Goal: Task Accomplishment & Management: Manage account settings

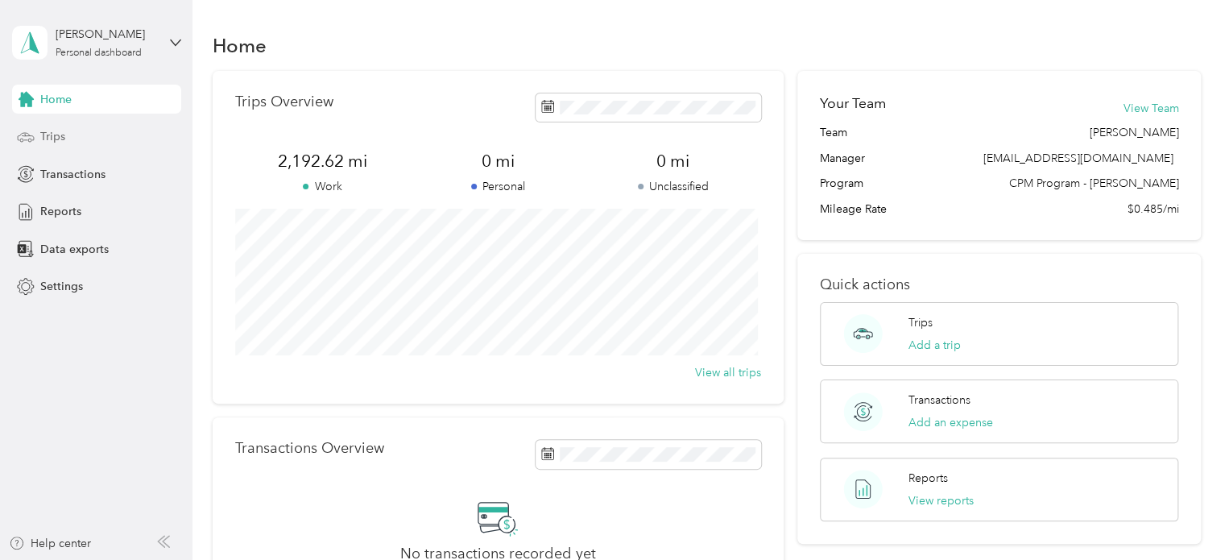
click at [48, 132] on span "Trips" at bounding box center [52, 136] width 25 height 17
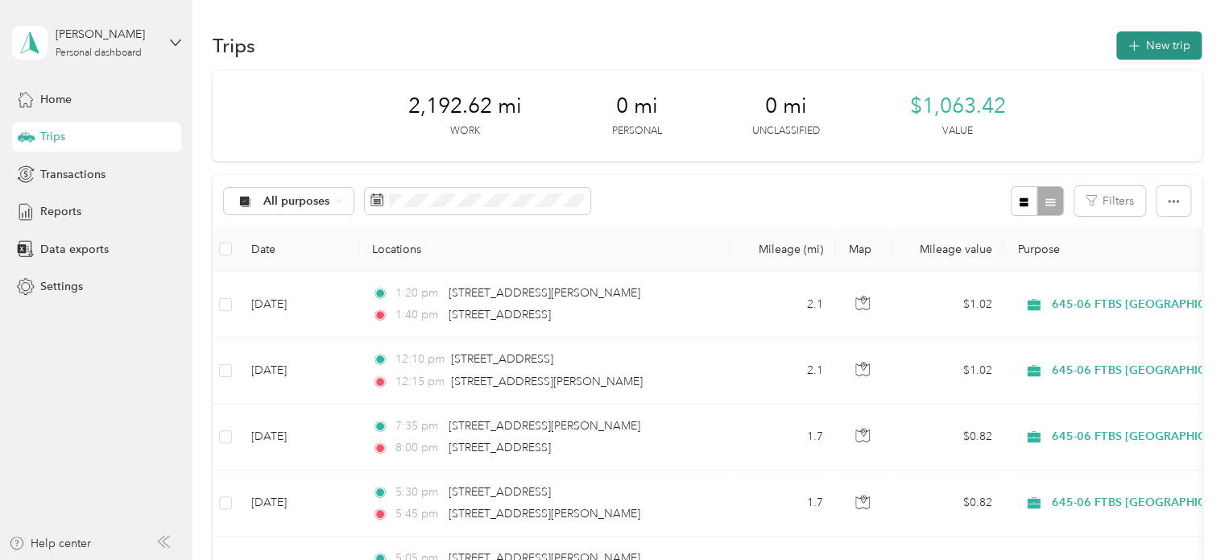
click at [1126, 54] on button "New trip" at bounding box center [1158, 45] width 85 height 28
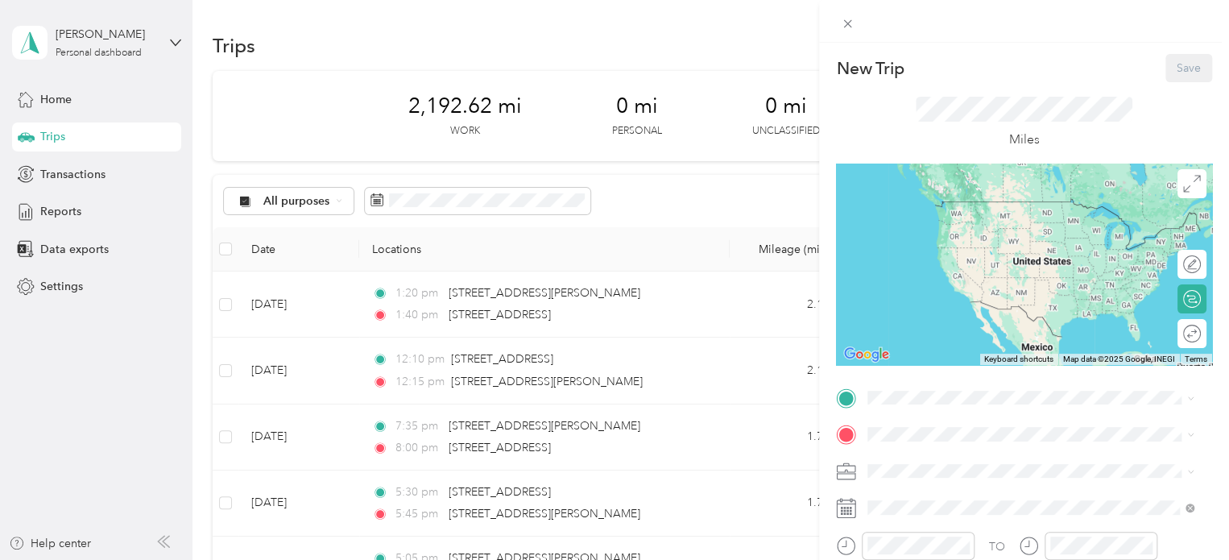
click at [928, 392] on li "645-06 FTBS [GEOGRAPHIC_DATA]" at bounding box center [1030, 385] width 337 height 28
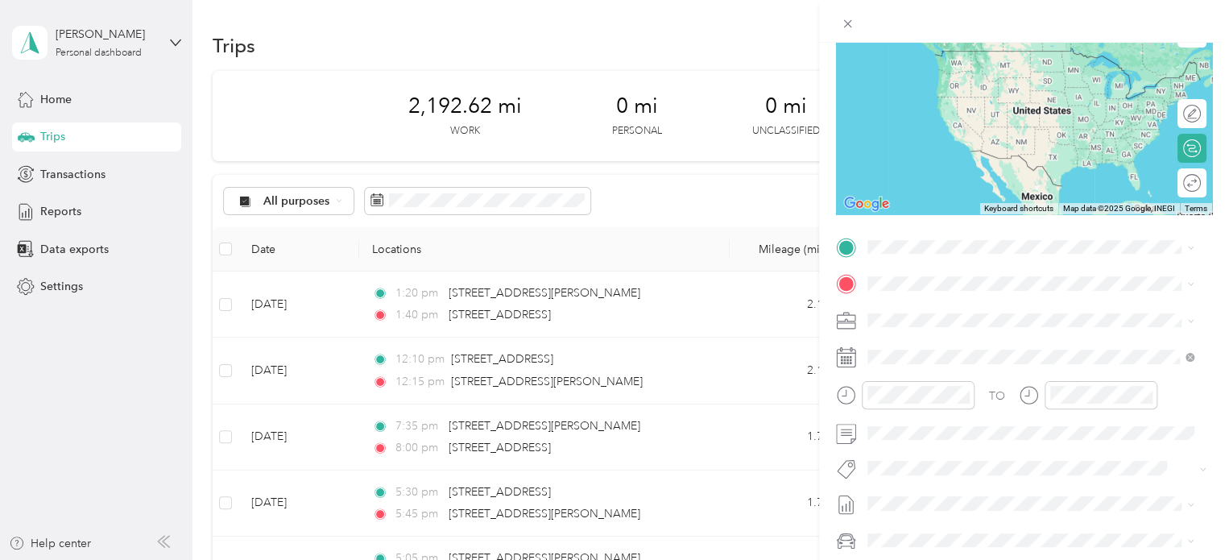
scroll to position [161, 0]
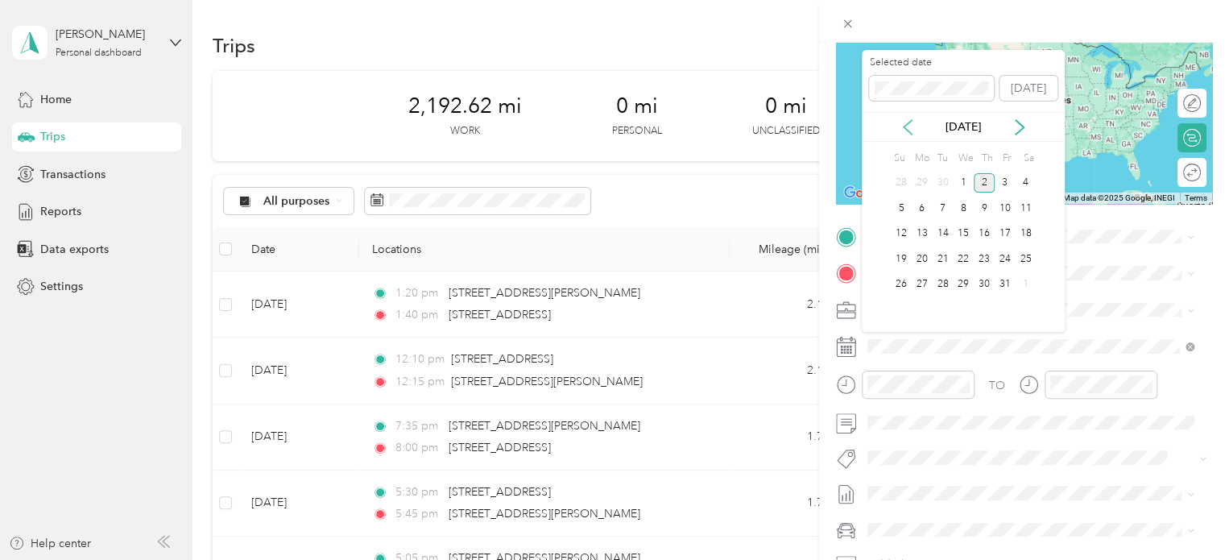
click at [905, 119] on icon at bounding box center [908, 127] width 16 height 16
click at [1005, 261] on div "26" at bounding box center [1005, 259] width 21 height 20
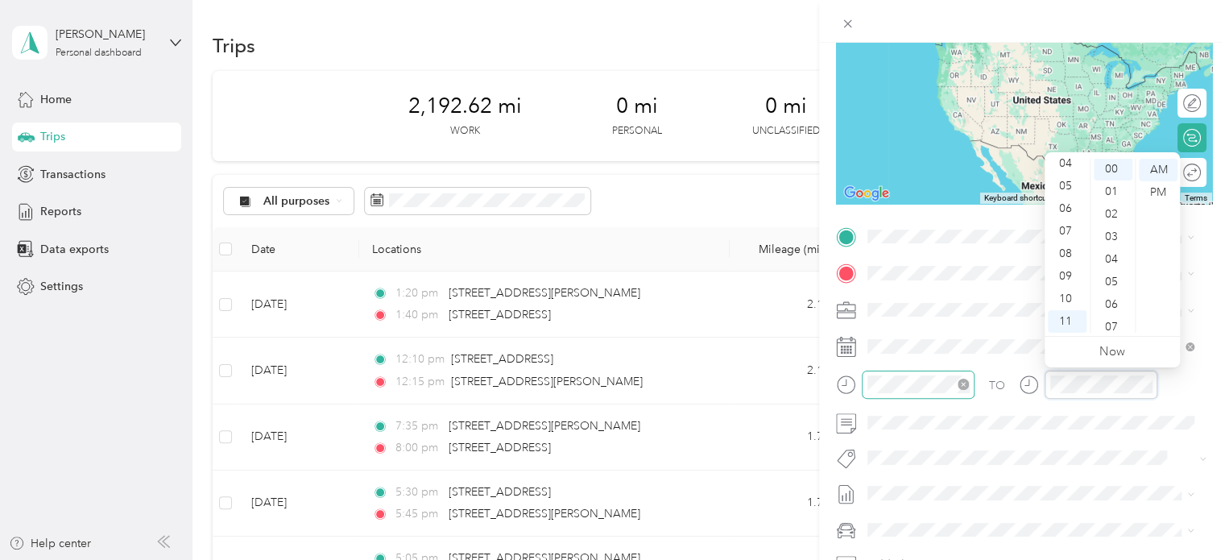
scroll to position [0, 0]
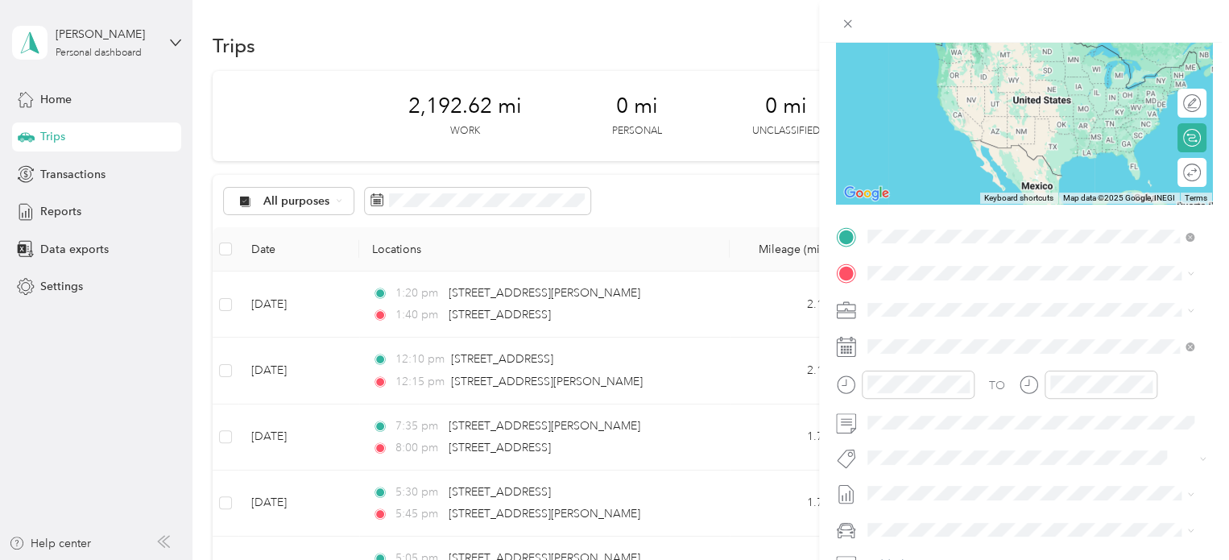
click at [942, 302] on span "[STREET_ADDRESS][US_STATE]" at bounding box center [978, 295] width 161 height 14
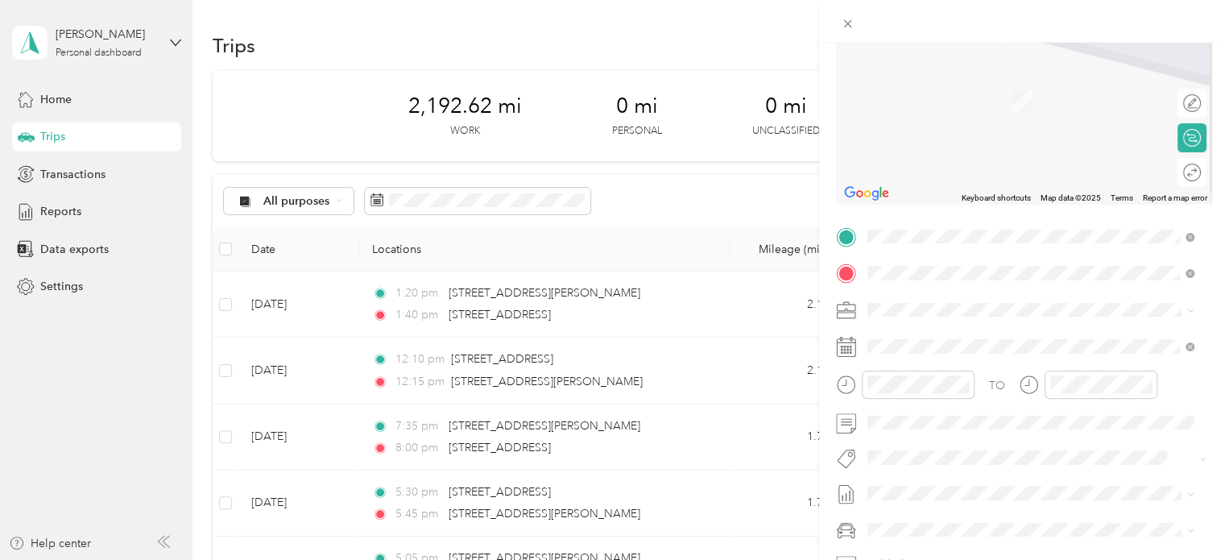
click at [1040, 338] on span "[STREET_ADDRESS][US_STATE]" at bounding box center [978, 331] width 161 height 14
click at [925, 338] on span "[STREET_ADDRESS][US_STATE]" at bounding box center [978, 331] width 161 height 14
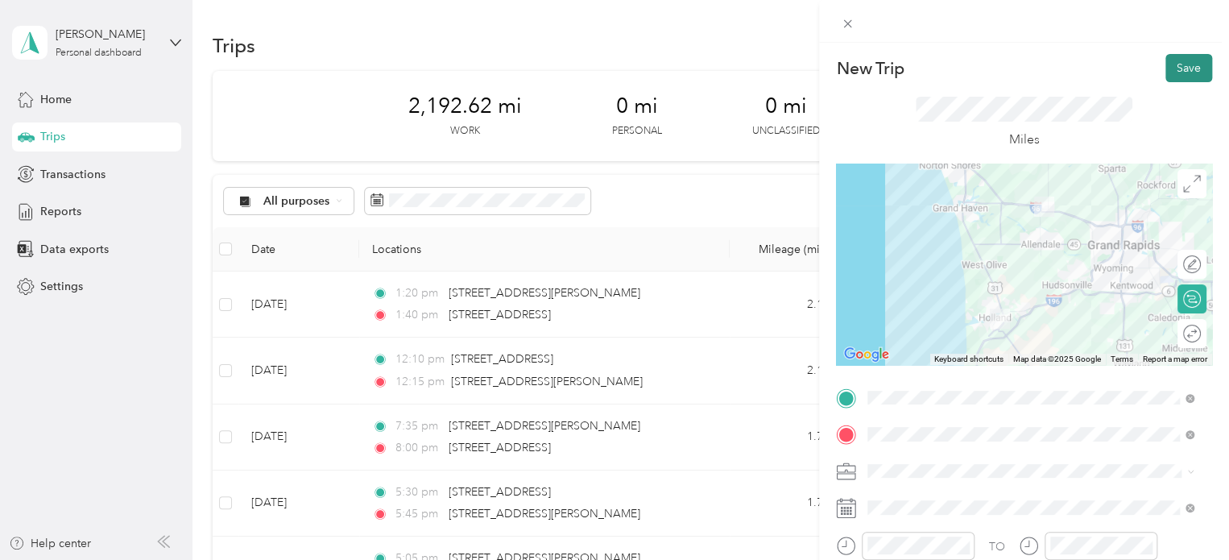
click at [1170, 64] on button "Save" at bounding box center [1188, 68] width 47 height 28
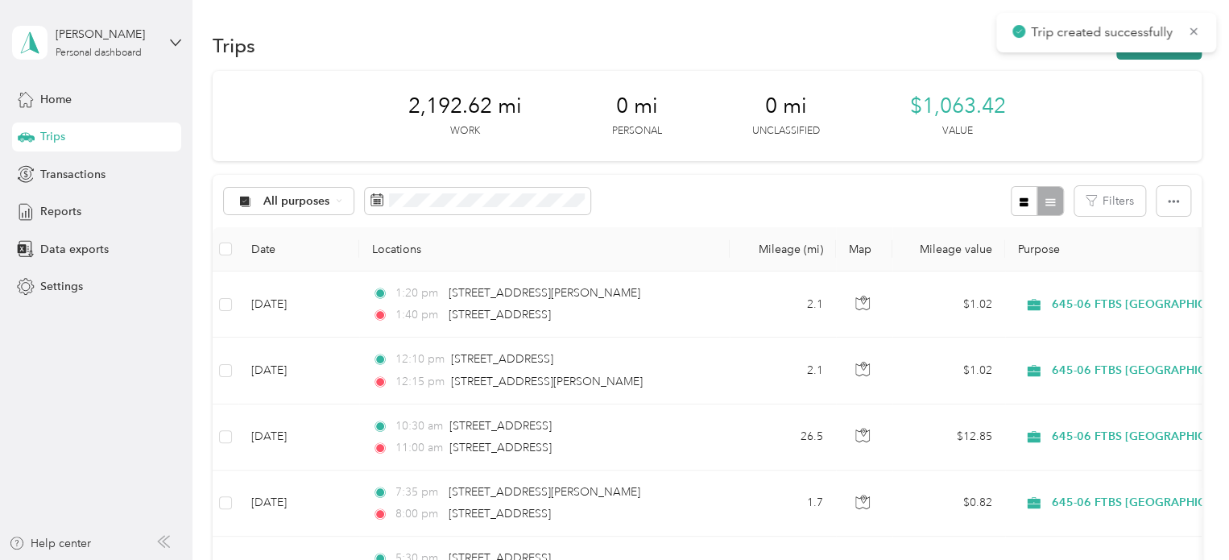
click at [1124, 53] on button "New trip" at bounding box center [1158, 45] width 85 height 28
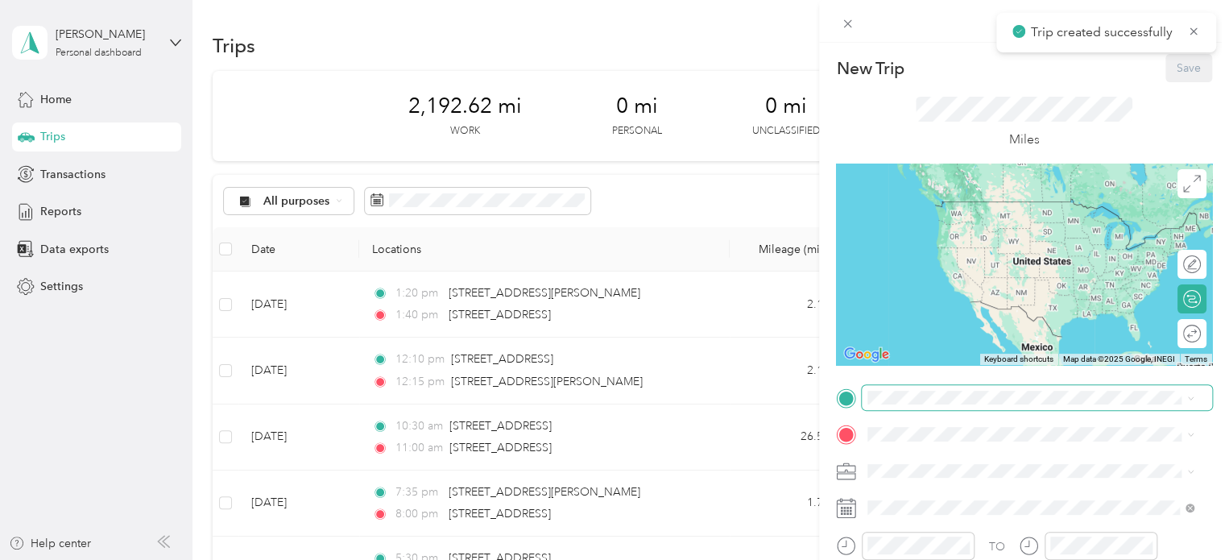
click at [888, 408] on span at bounding box center [1037, 398] width 350 height 26
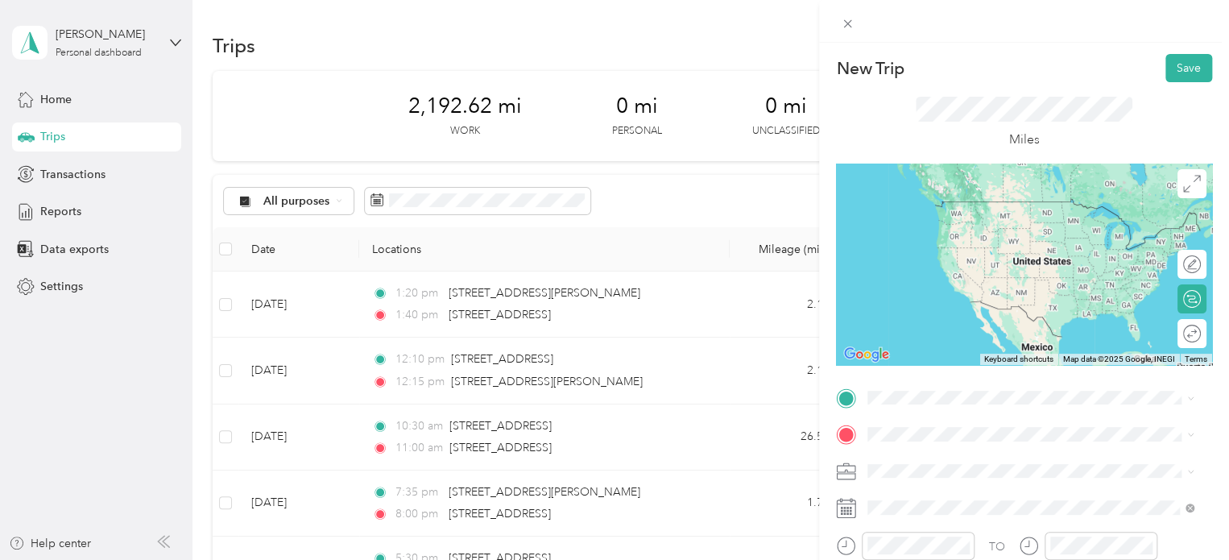
click at [934, 206] on span "[STREET_ADDRESS][US_STATE]" at bounding box center [978, 199] width 161 height 14
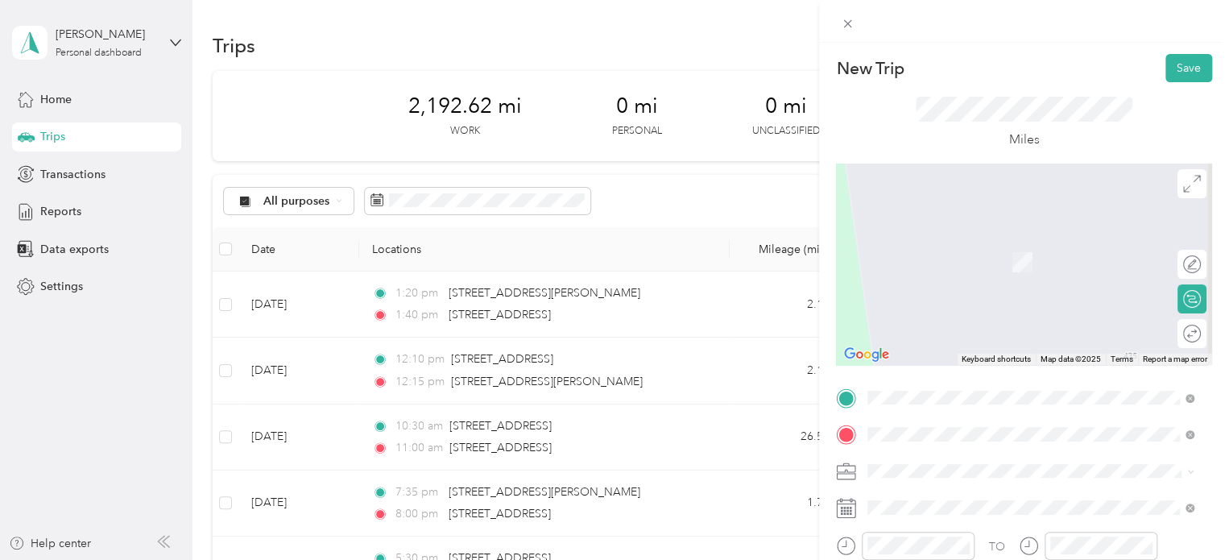
click at [979, 269] on span "[STREET_ADDRESS]" at bounding box center [949, 262] width 102 height 14
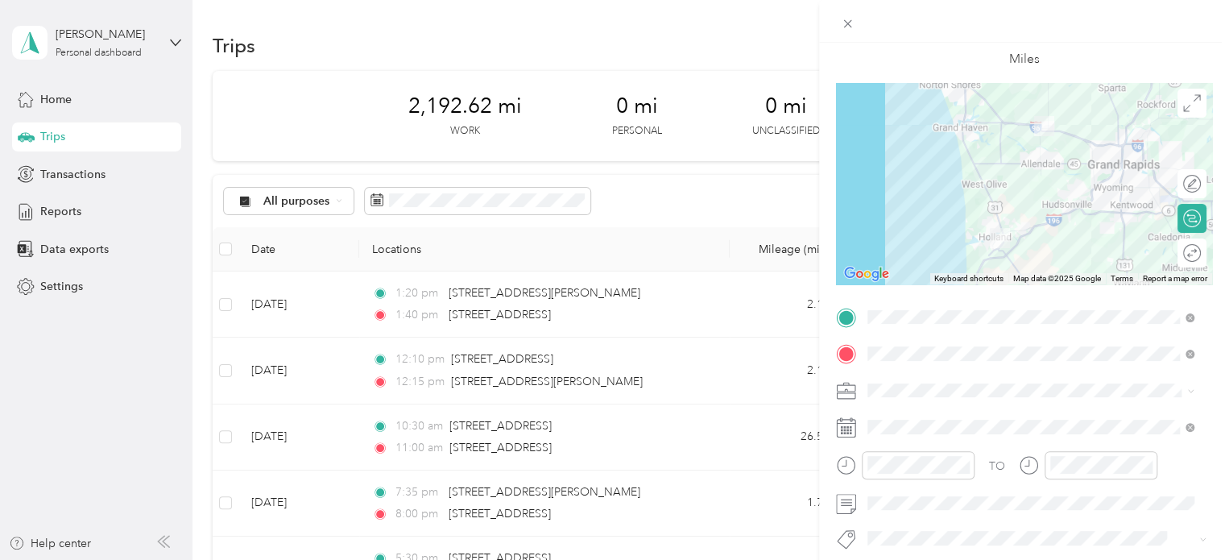
scroll to position [161, 0]
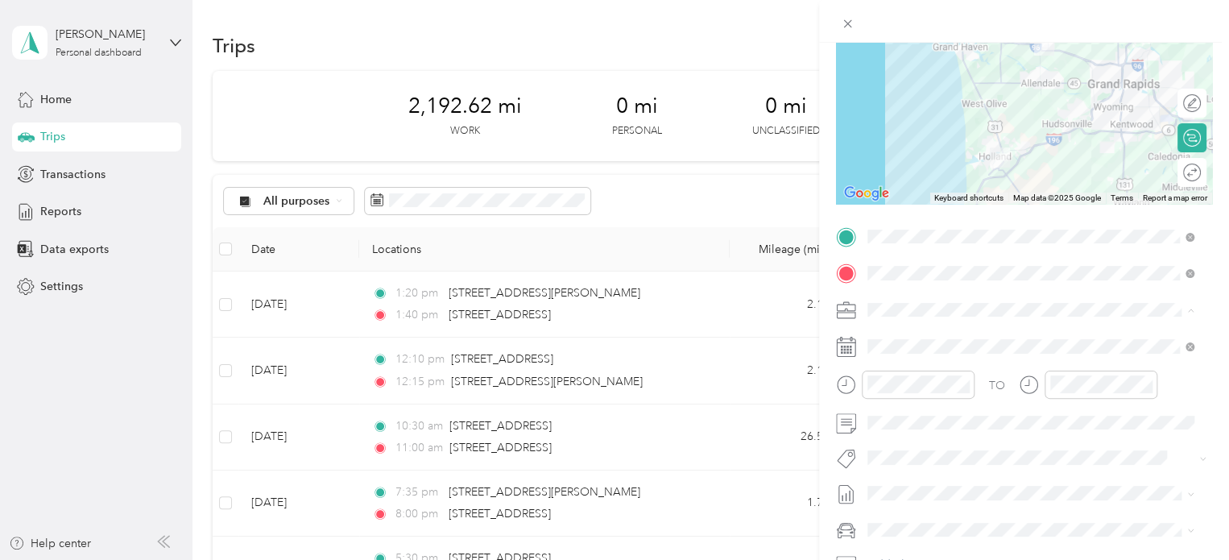
click at [925, 400] on div "645-06 FTBS [GEOGRAPHIC_DATA]" at bounding box center [1030, 394] width 315 height 17
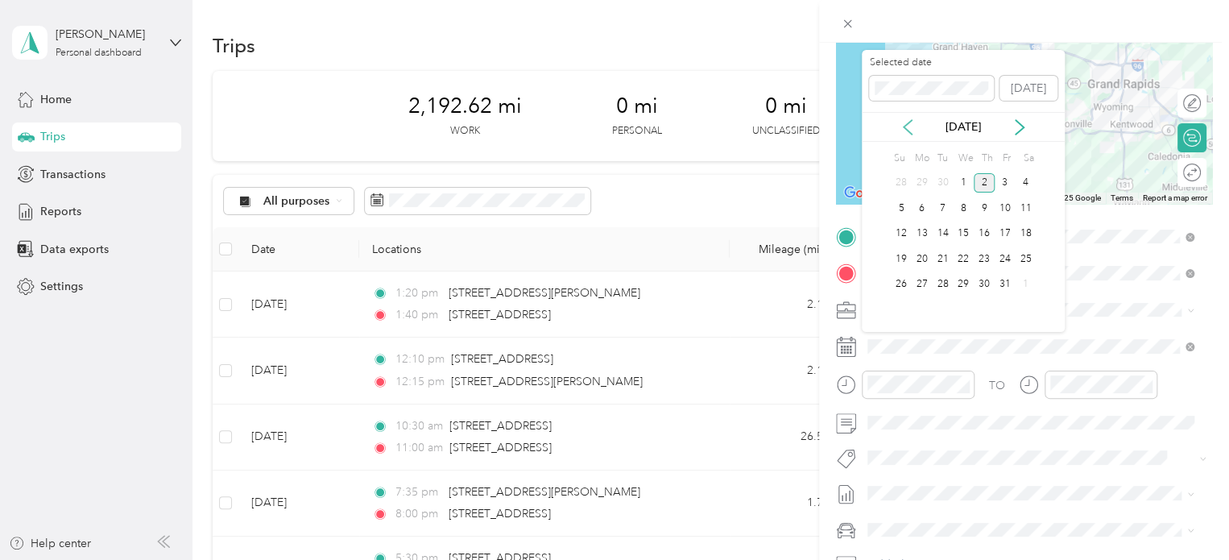
click at [905, 131] on icon at bounding box center [908, 127] width 16 height 16
click at [1002, 255] on div "26" at bounding box center [1005, 259] width 21 height 20
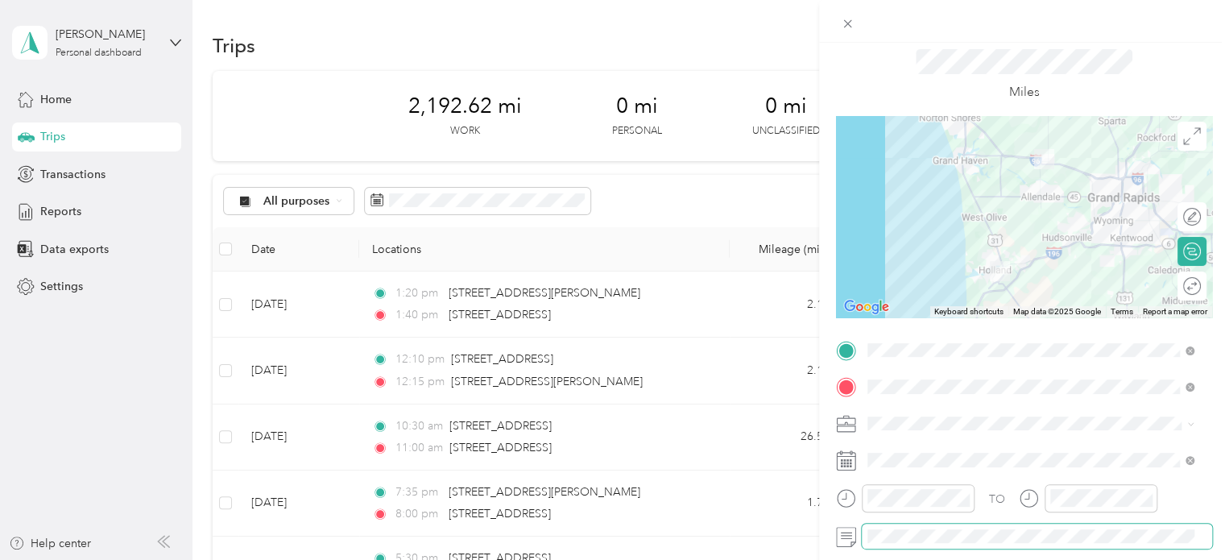
scroll to position [0, 0]
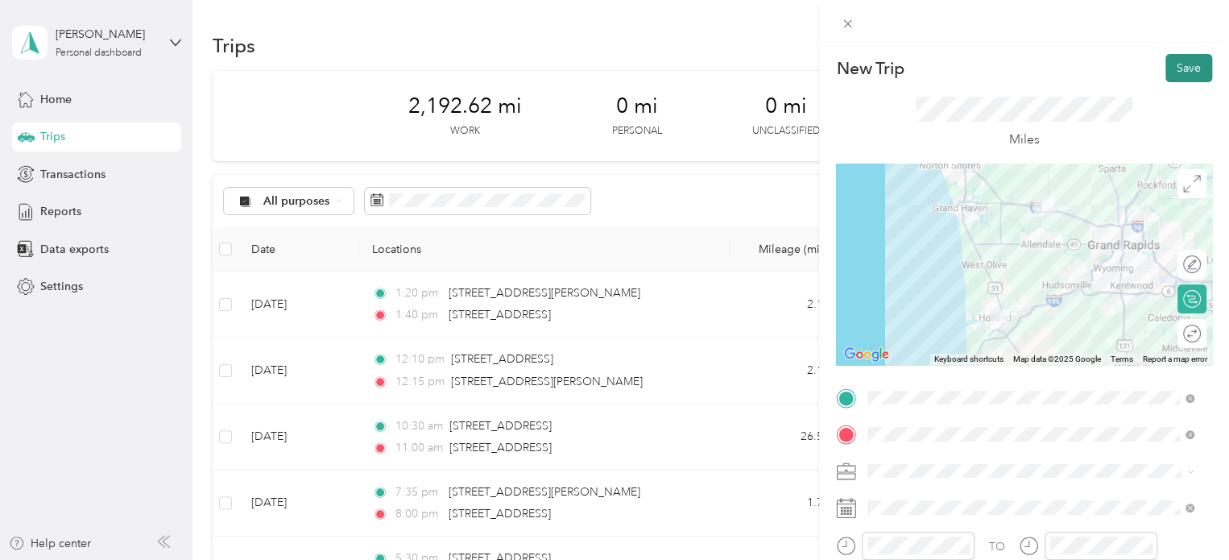
click at [1178, 67] on button "Save" at bounding box center [1188, 68] width 47 height 28
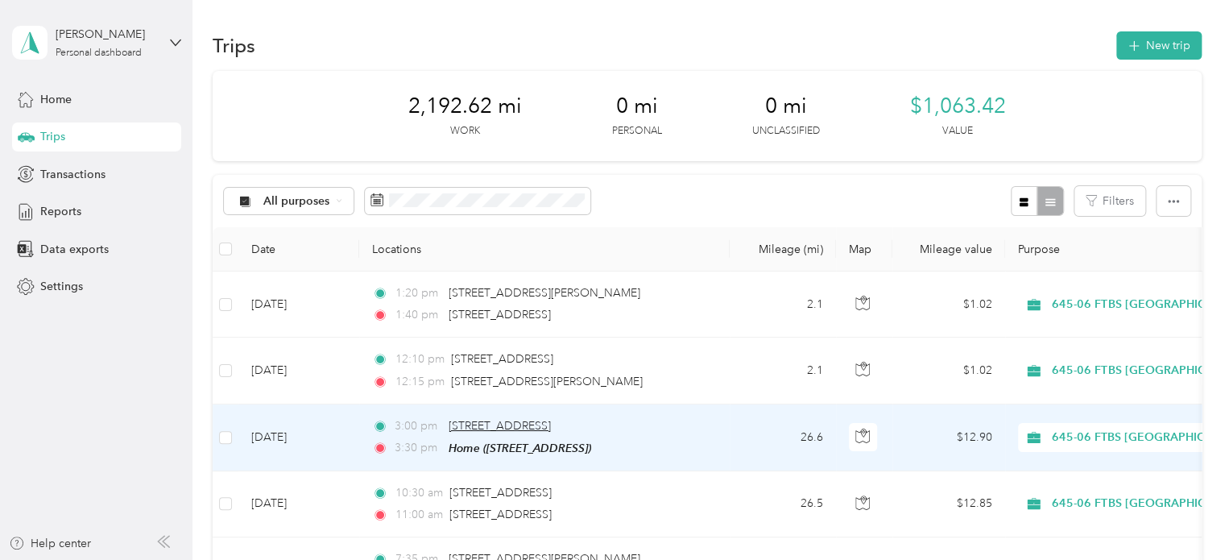
scroll to position [81, 0]
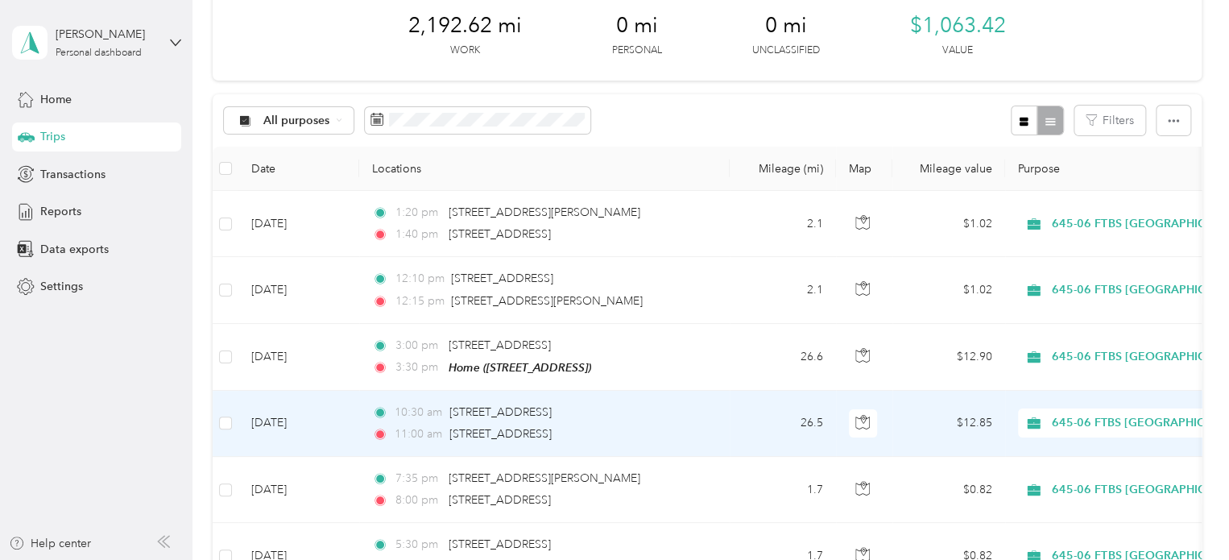
click at [361, 422] on td "10:30 am [STREET_ADDRESS] 11:00 am [STREET_ADDRESS]" at bounding box center [544, 424] width 371 height 66
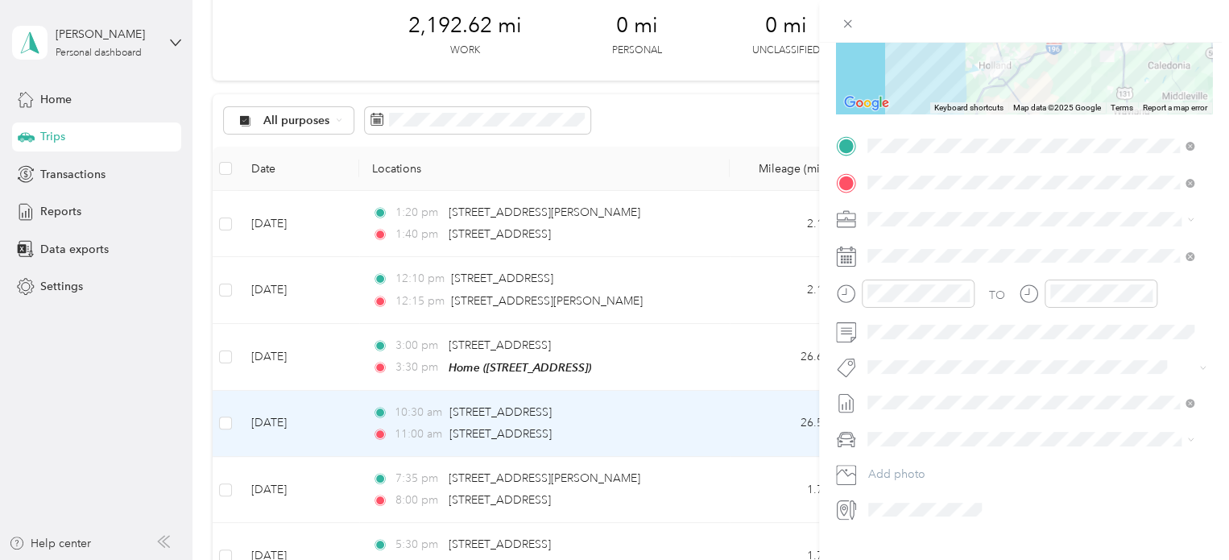
scroll to position [285, 0]
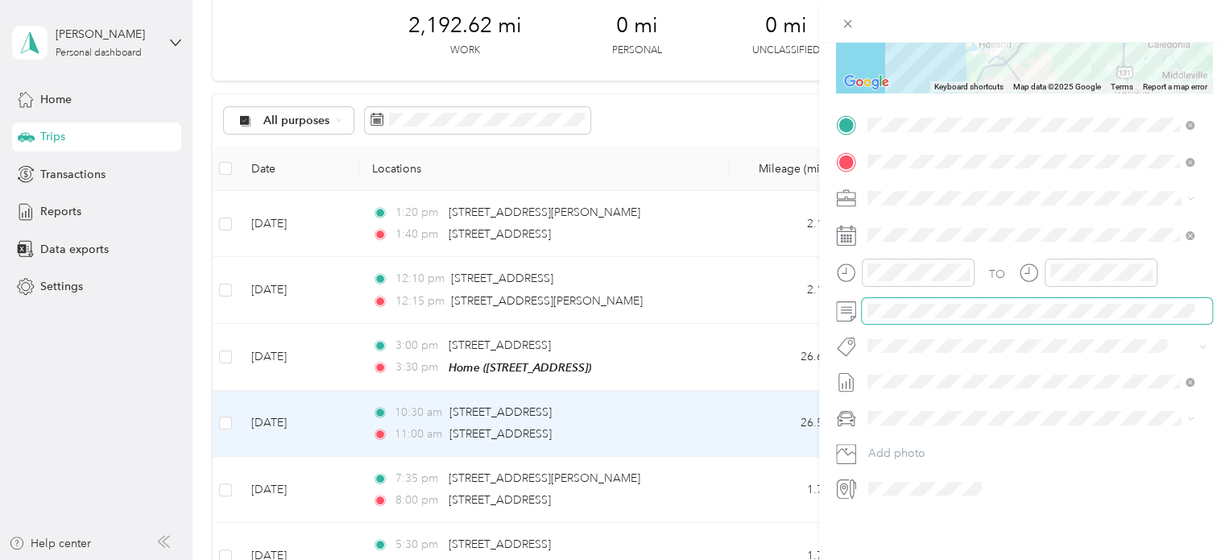
click at [940, 305] on span at bounding box center [1037, 311] width 350 height 26
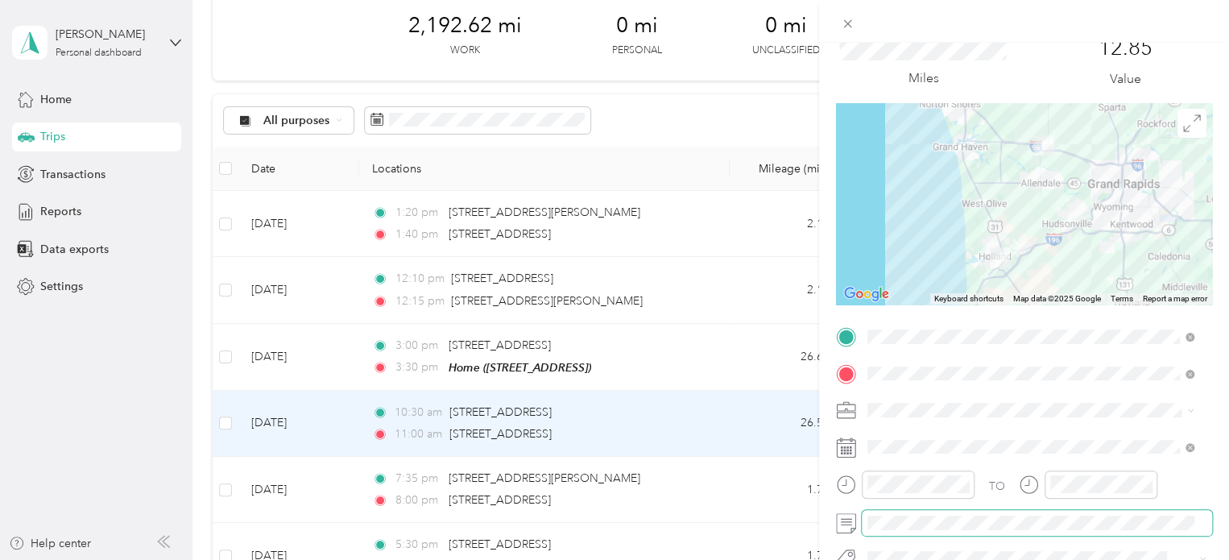
scroll to position [0, 0]
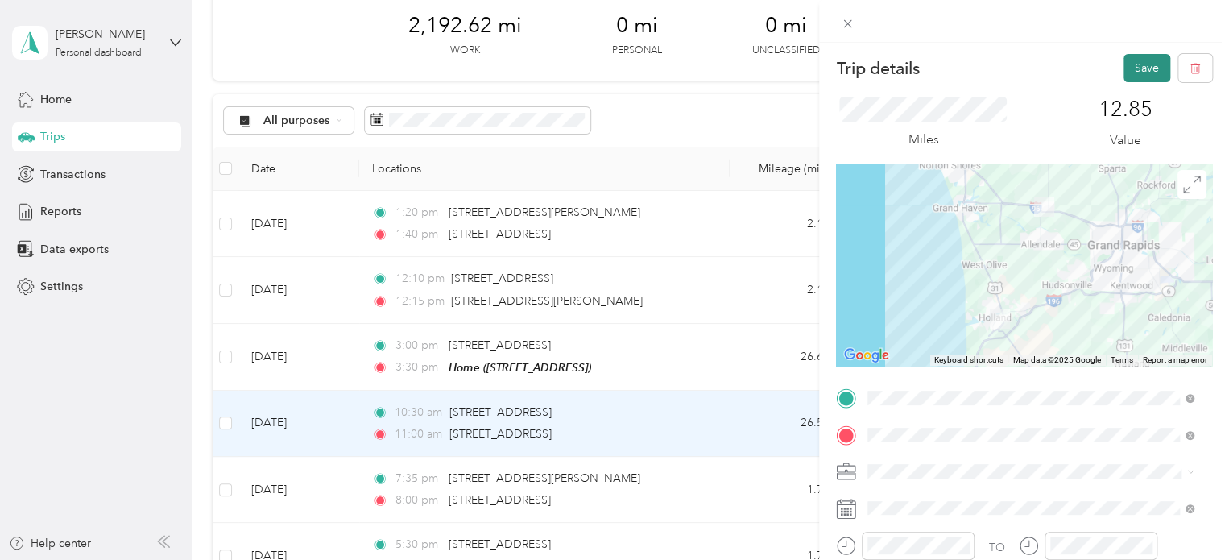
click at [1124, 58] on button "Save" at bounding box center [1147, 68] width 47 height 28
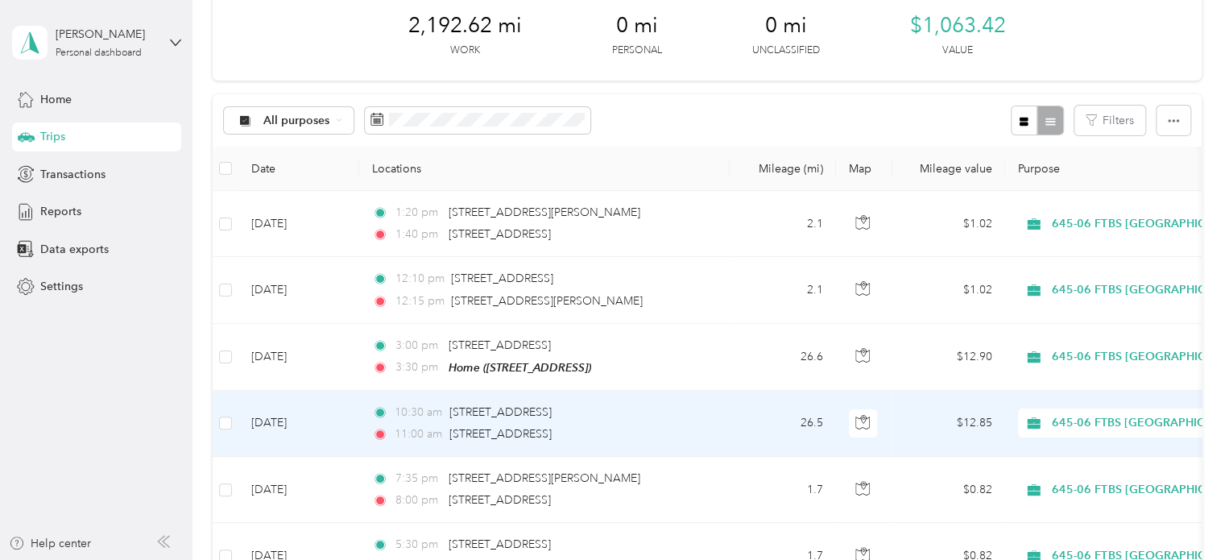
scroll to position [161, 0]
